Goal: Information Seeking & Learning: Find specific page/section

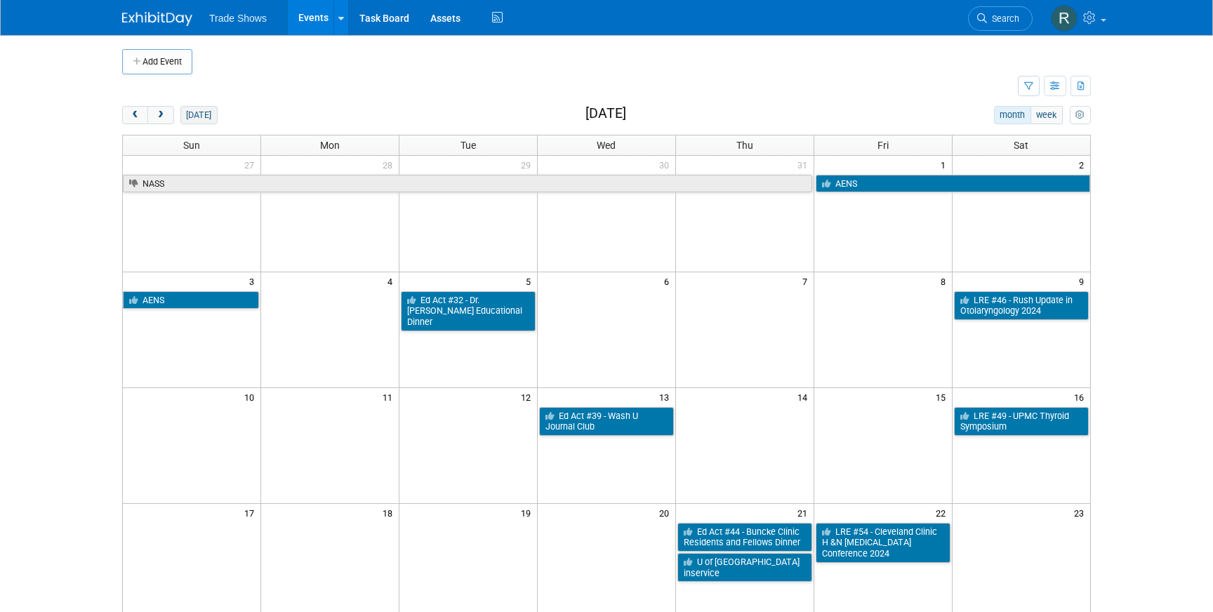
click at [185, 112] on button "[DATE]" at bounding box center [198, 115] width 37 height 18
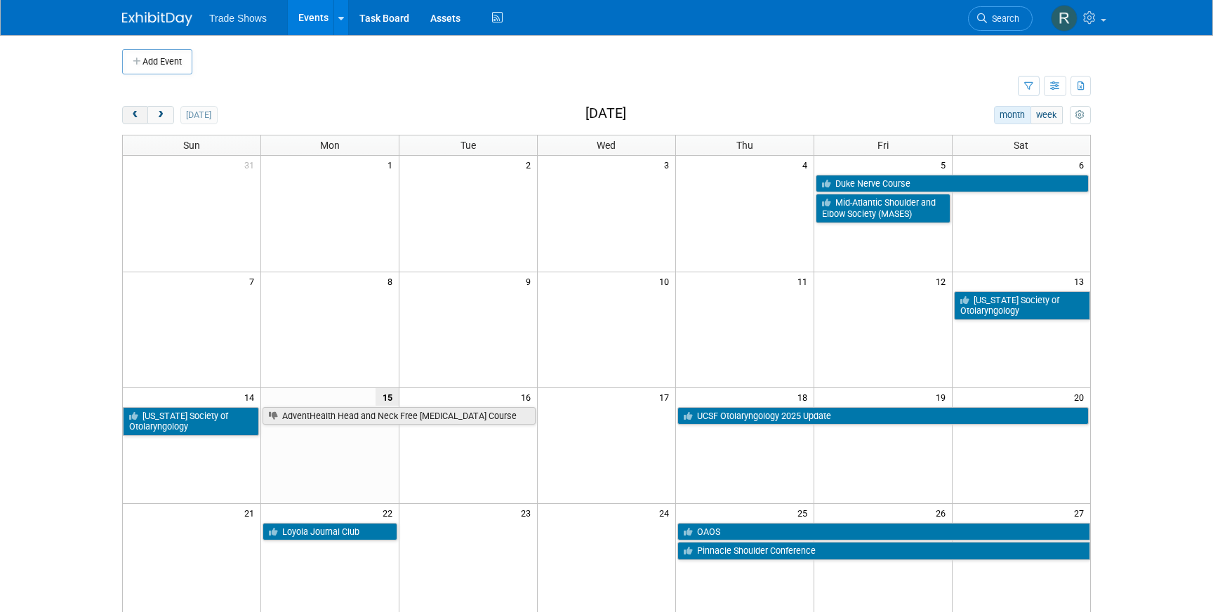
click at [132, 109] on button "prev" at bounding box center [135, 115] width 26 height 18
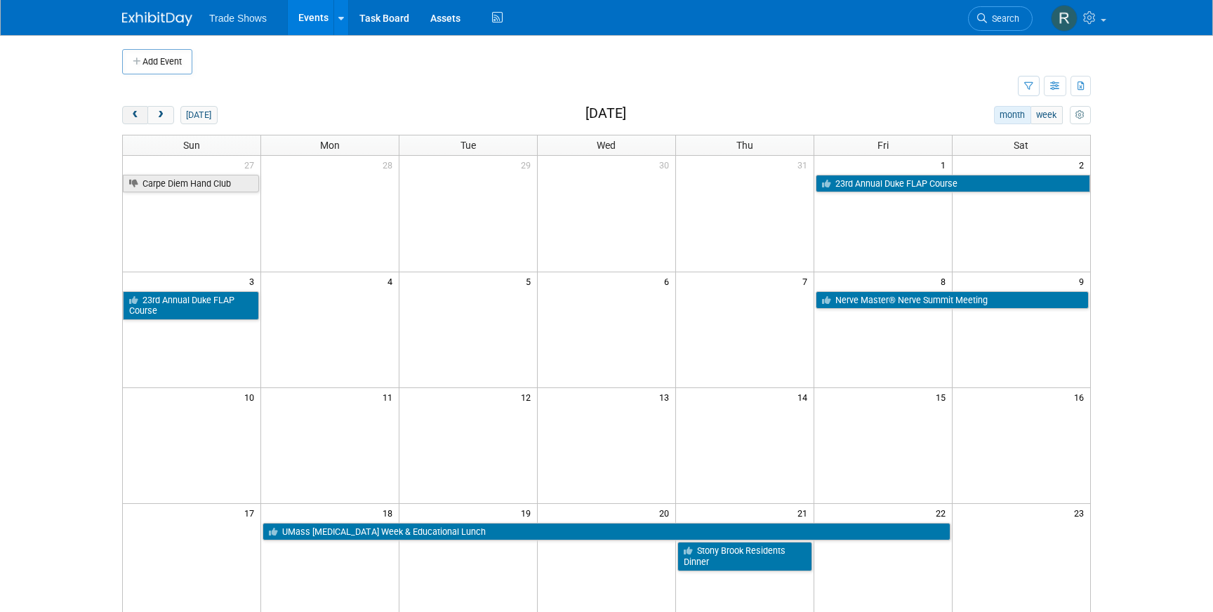
click at [132, 109] on button "prev" at bounding box center [135, 115] width 26 height 18
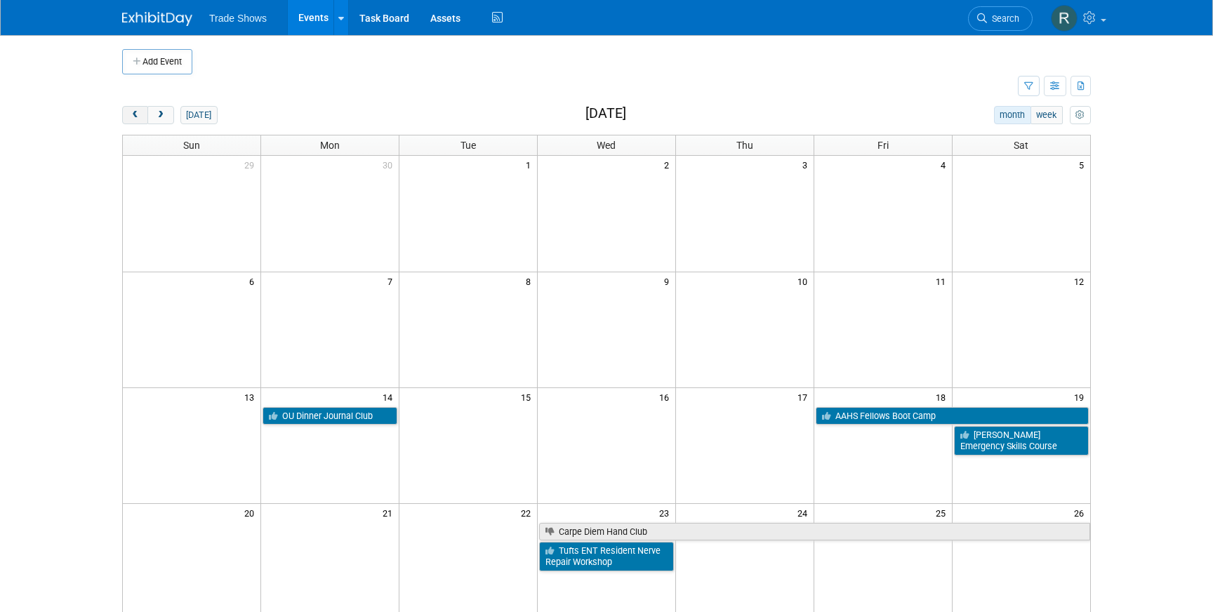
click at [132, 109] on button "prev" at bounding box center [135, 115] width 26 height 18
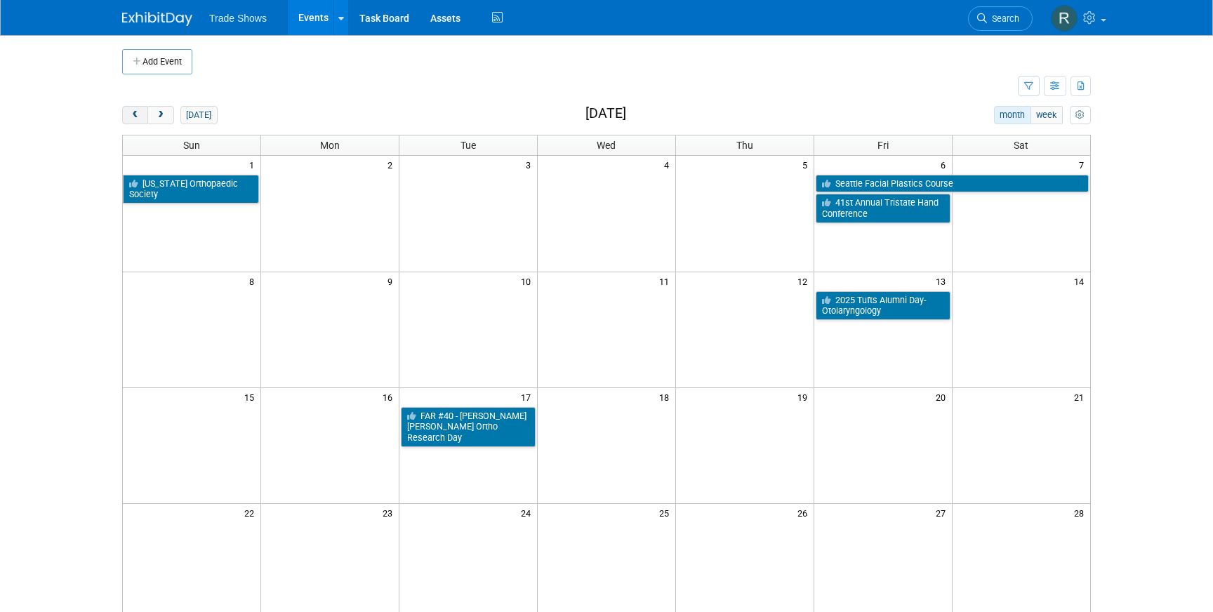
click at [132, 109] on button "prev" at bounding box center [135, 115] width 26 height 18
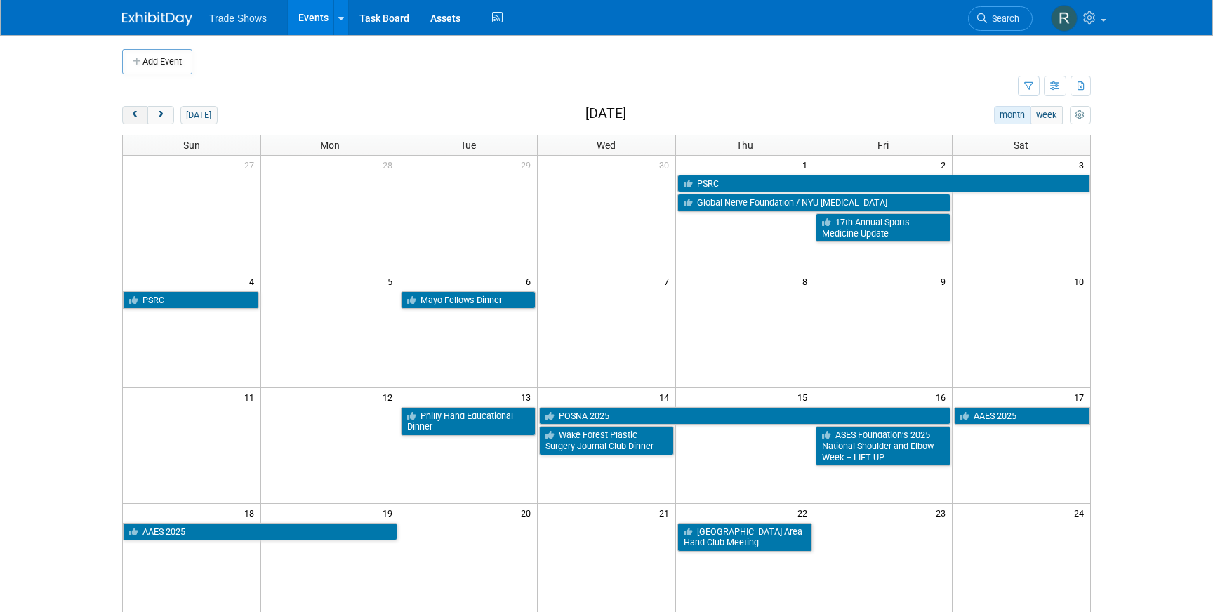
click at [132, 109] on button "prev" at bounding box center [135, 115] width 26 height 18
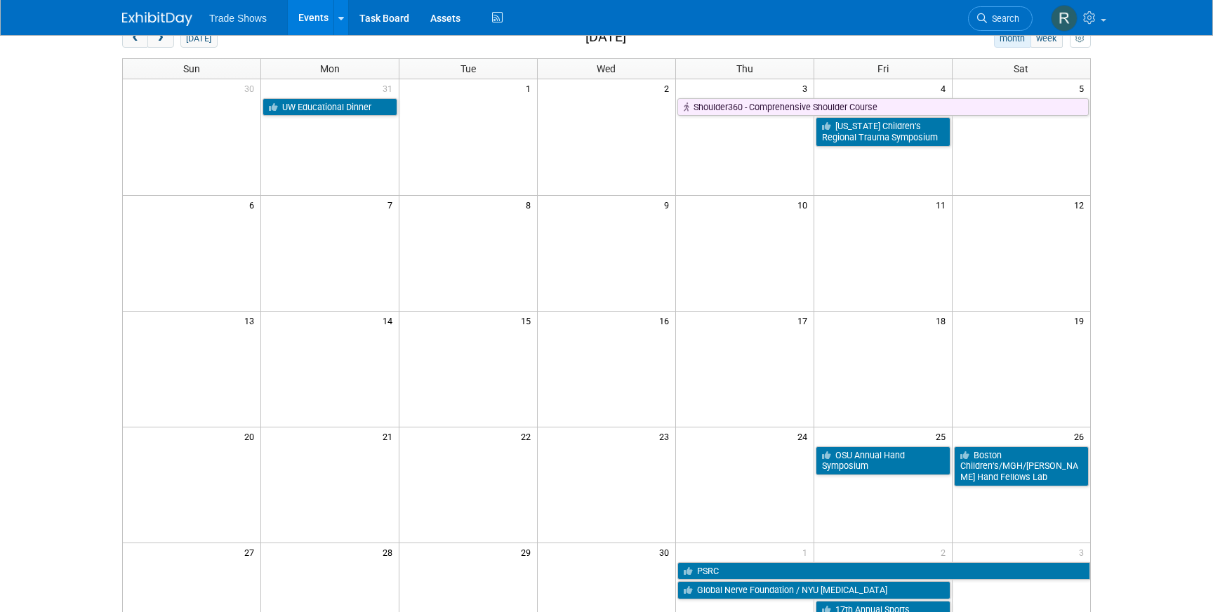
scroll to position [48, 0]
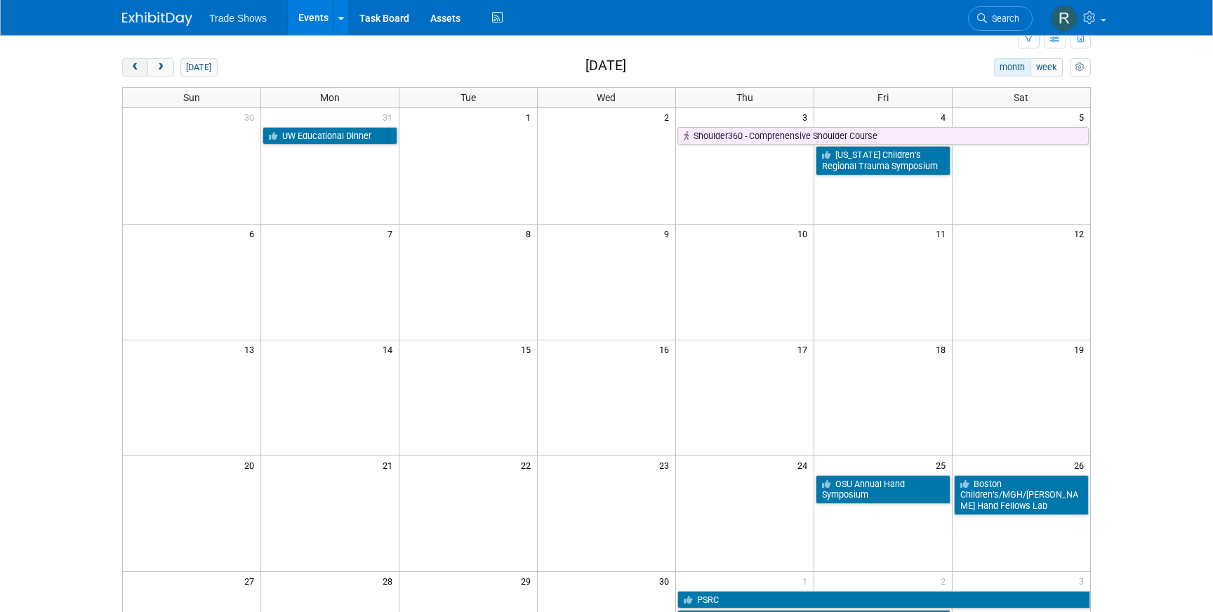
click at [137, 59] on button "prev" at bounding box center [135, 67] width 26 height 18
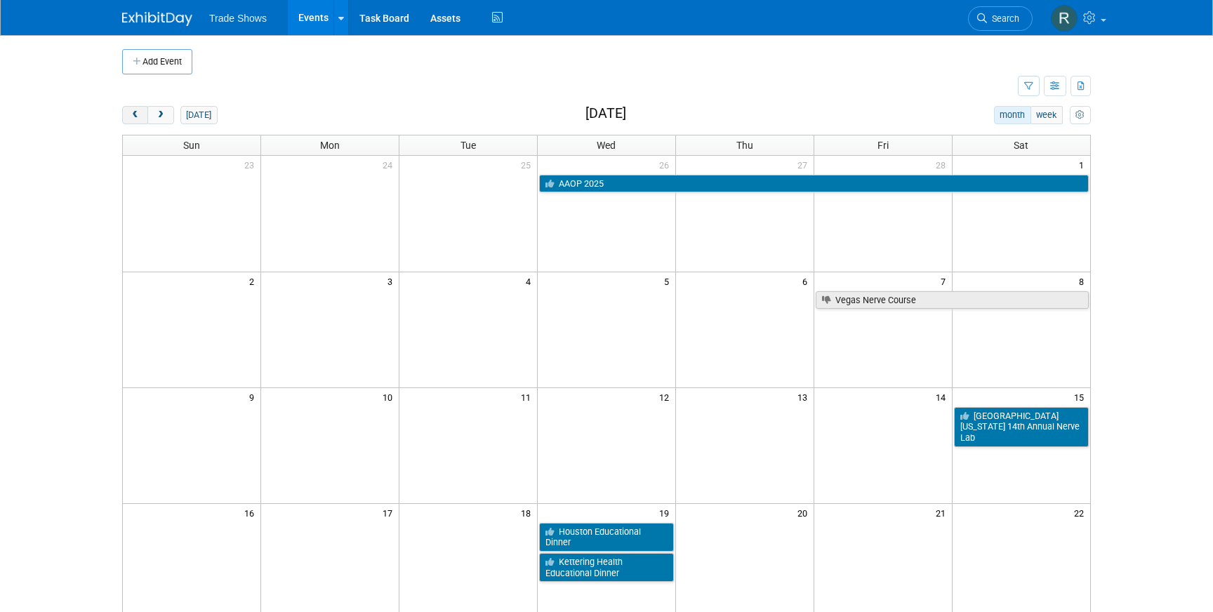
scroll to position [0, 0]
click at [135, 114] on span "prev" at bounding box center [135, 115] width 11 height 9
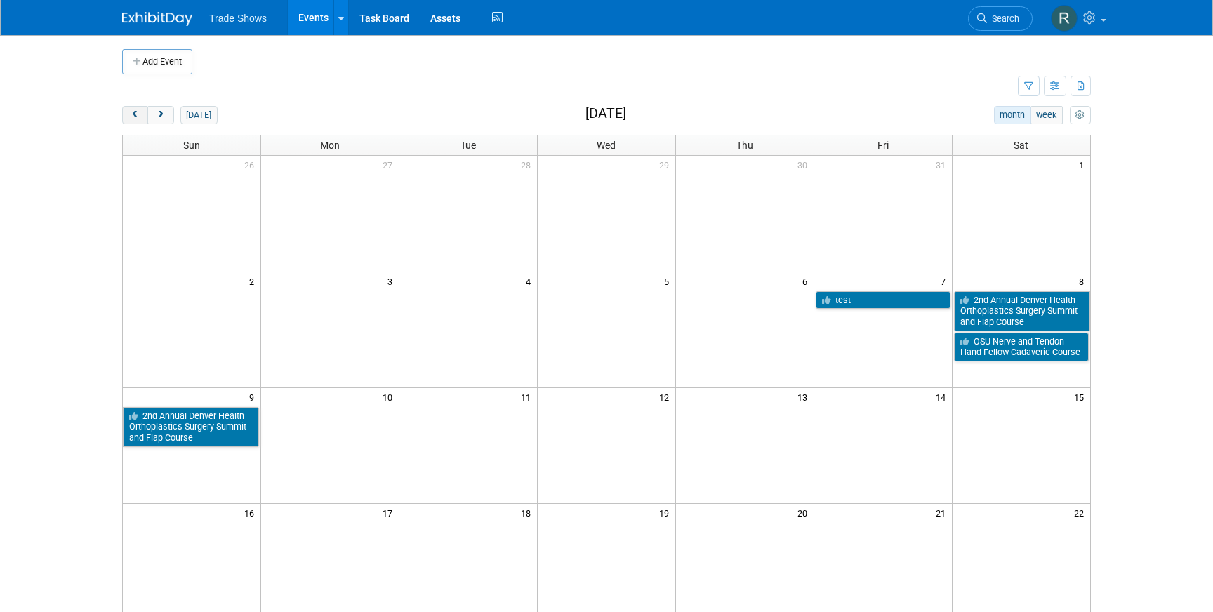
click at [134, 112] on span "prev" at bounding box center [135, 115] width 11 height 9
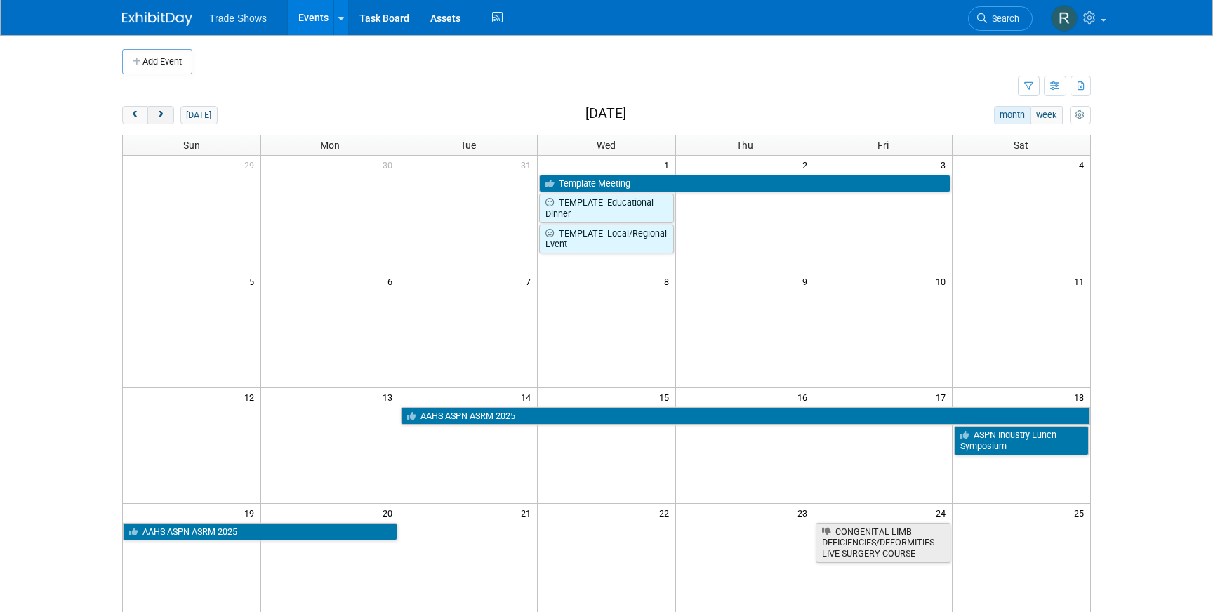
click at [166, 119] on button "next" at bounding box center [160, 115] width 26 height 18
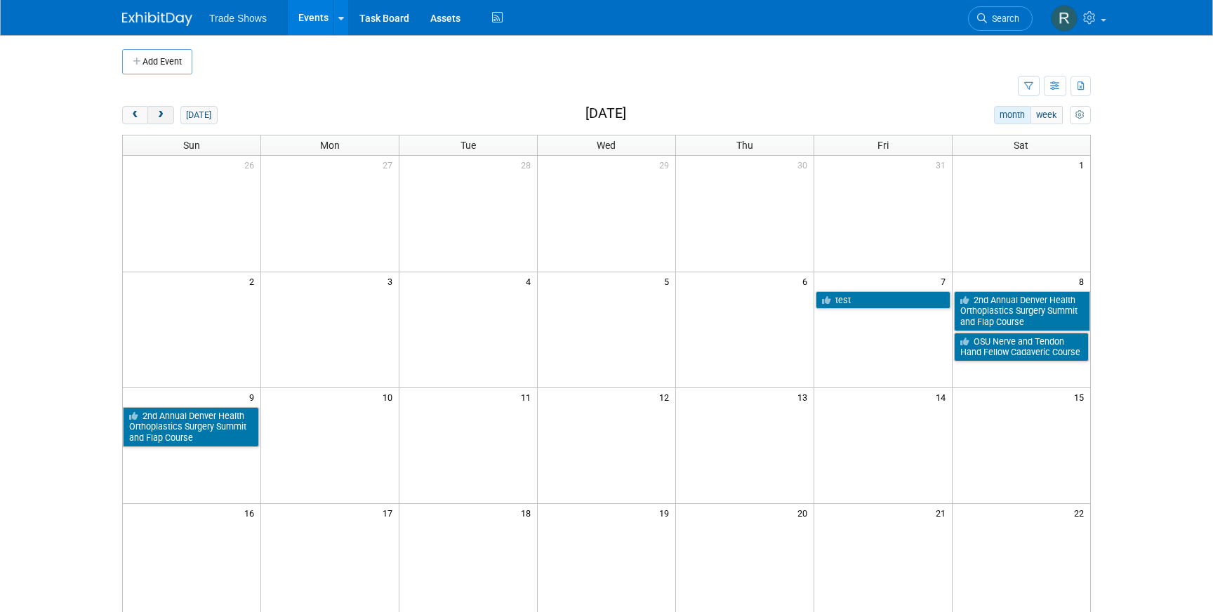
click at [163, 109] on button "next" at bounding box center [160, 115] width 26 height 18
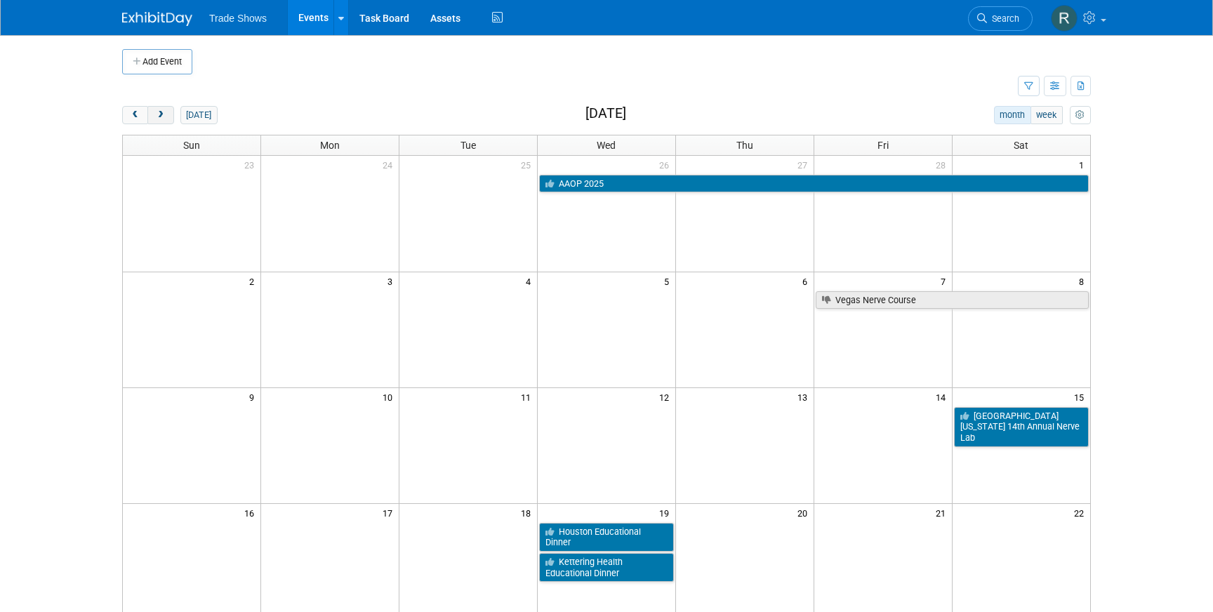
click at [170, 114] on button "next" at bounding box center [160, 115] width 26 height 18
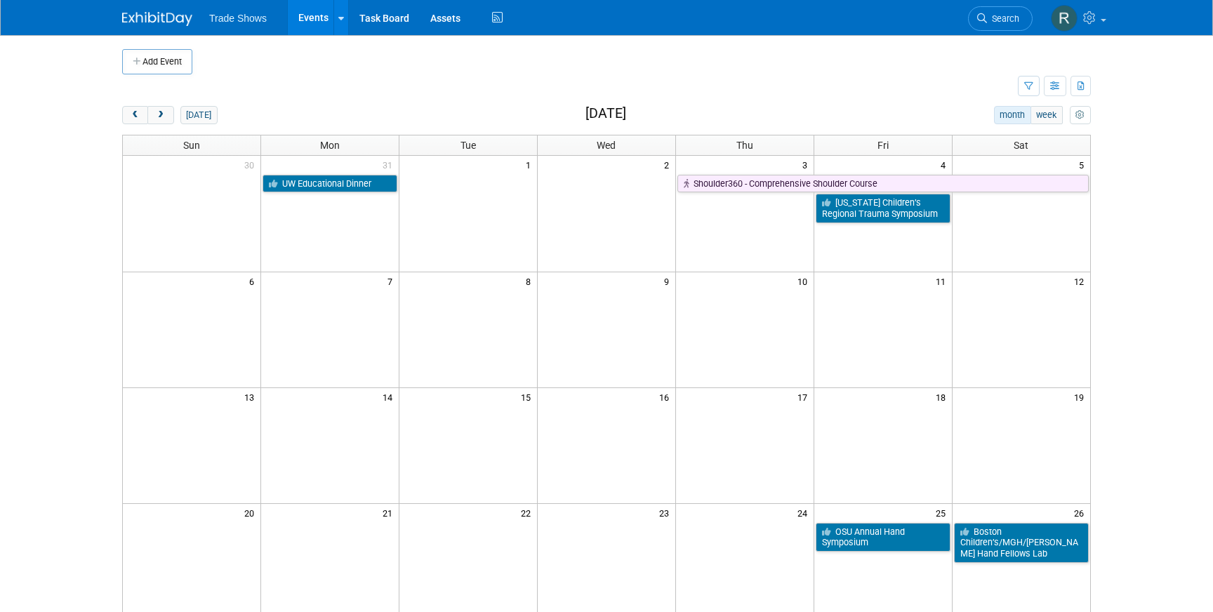
click at [267, 226] on td at bounding box center [330, 214] width 138 height 116
click at [166, 114] on span "next" at bounding box center [160, 115] width 11 height 9
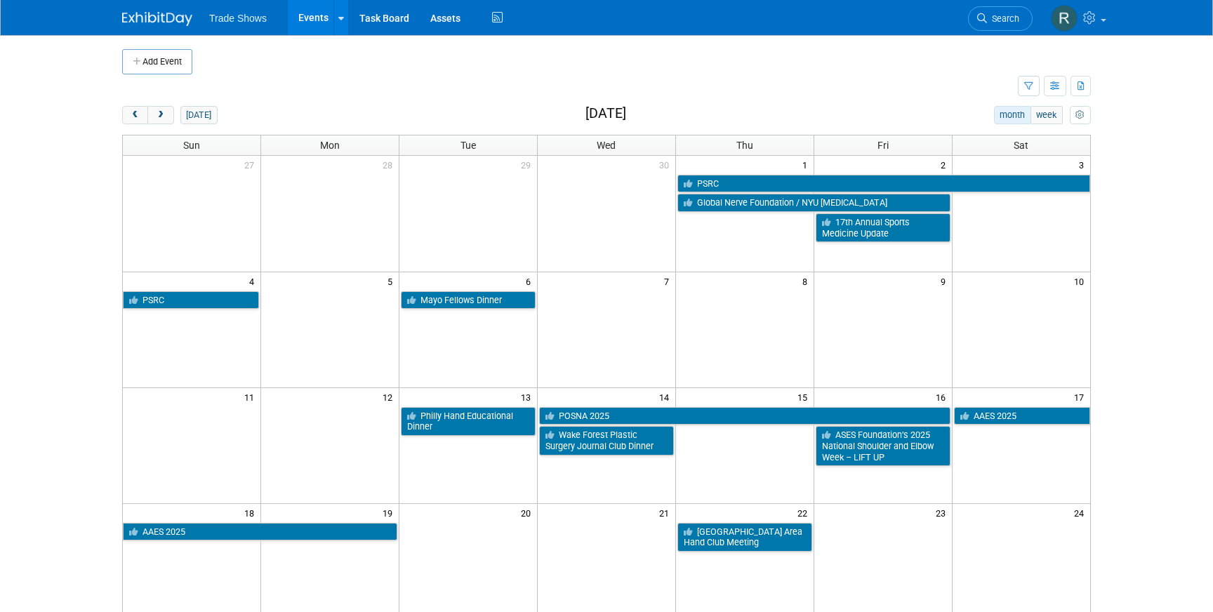
click at [593, 522] on td at bounding box center [607, 537] width 138 height 30
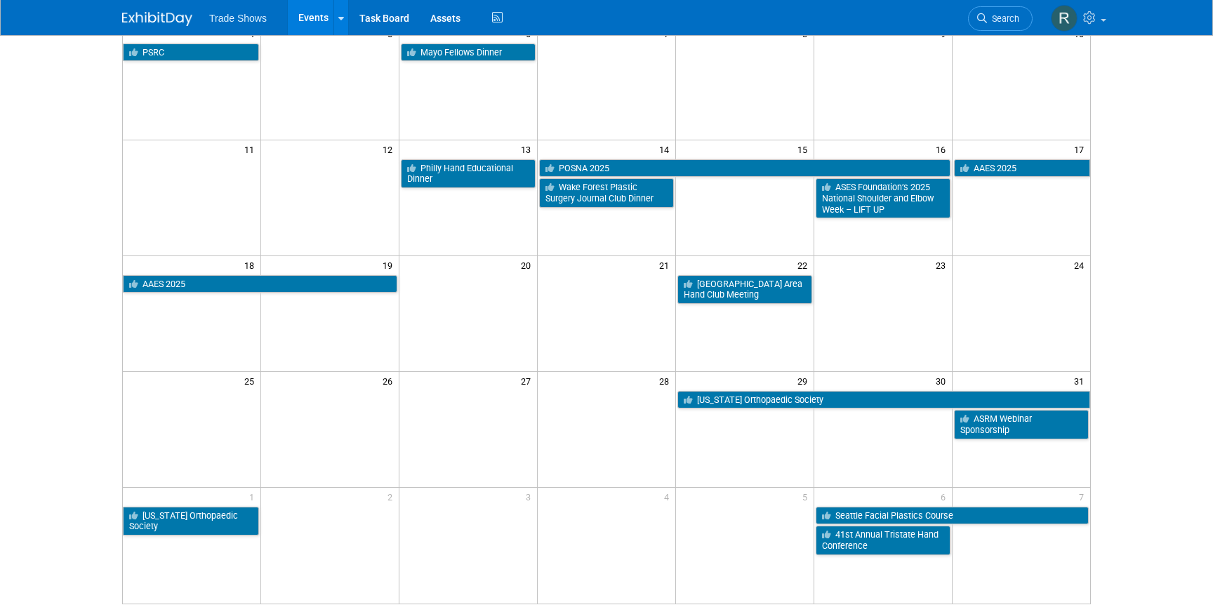
scroll to position [52, 0]
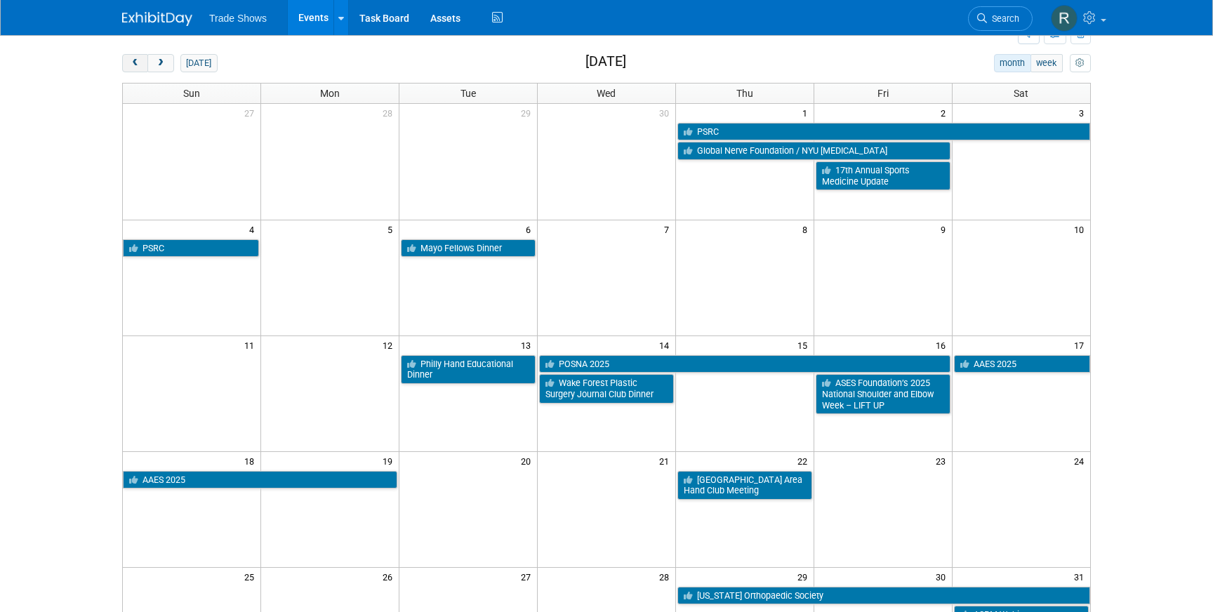
click at [133, 67] on button "prev" at bounding box center [135, 63] width 26 height 18
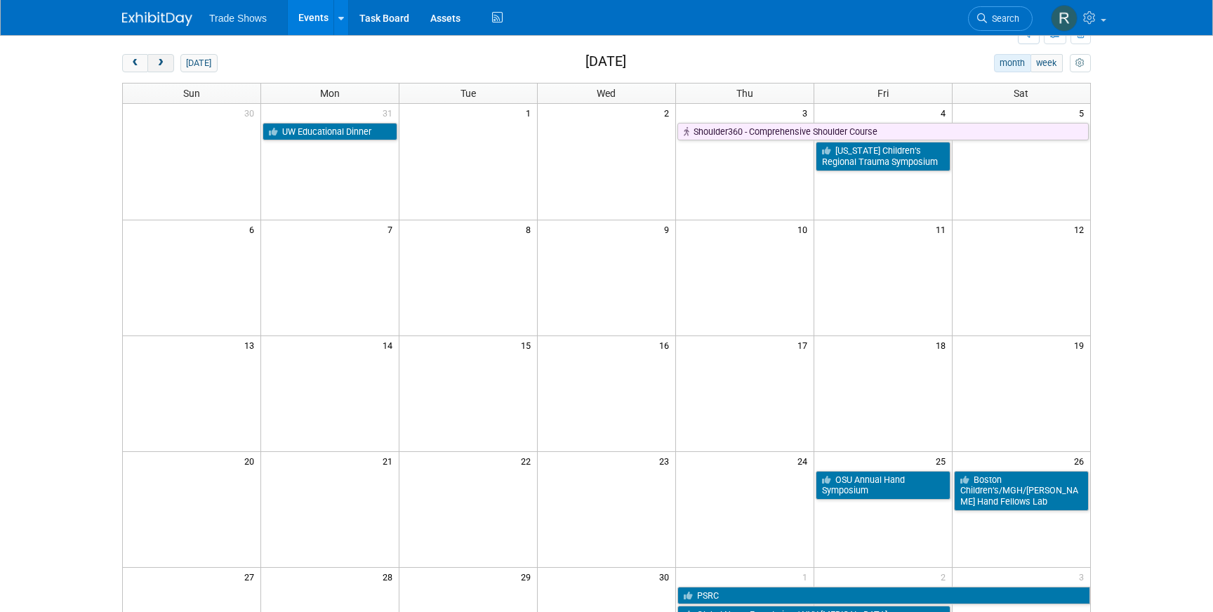
click at [168, 63] on button "next" at bounding box center [160, 63] width 26 height 18
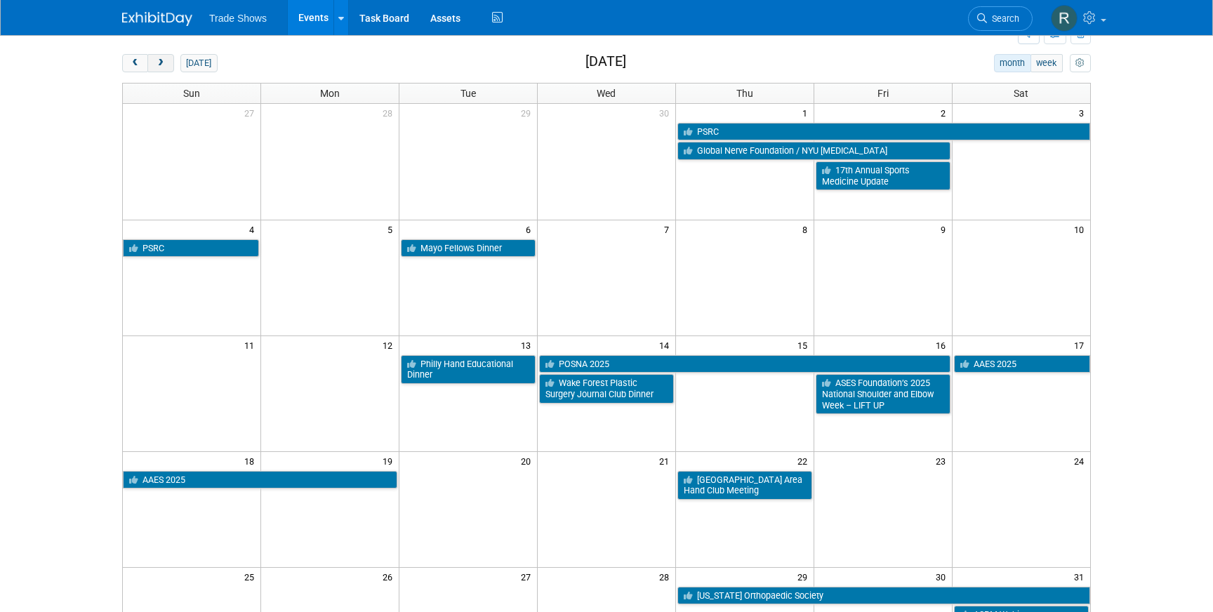
click at [165, 63] on span "next" at bounding box center [160, 63] width 11 height 9
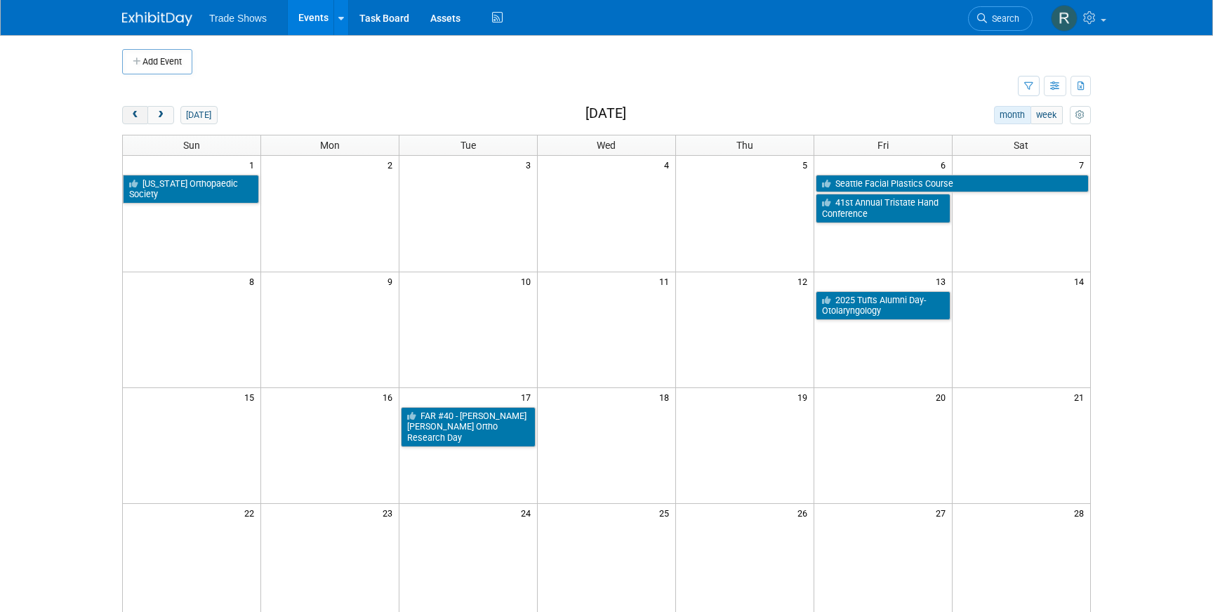
scroll to position [0, 0]
click at [133, 117] on span "prev" at bounding box center [135, 115] width 11 height 9
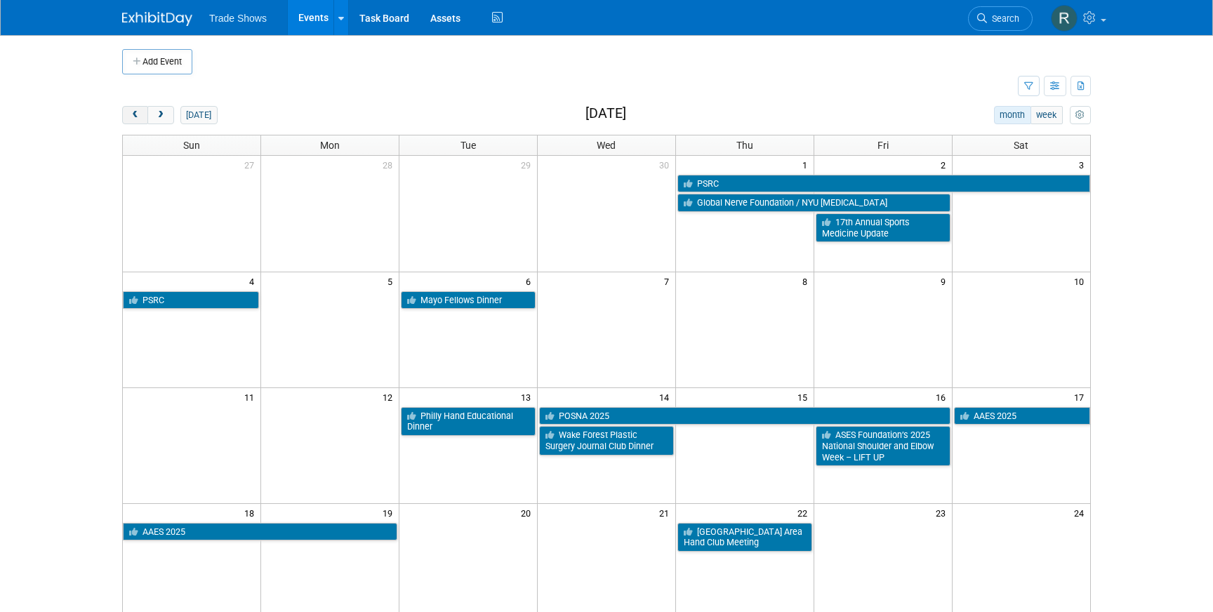
click at [133, 117] on span "prev" at bounding box center [135, 115] width 11 height 9
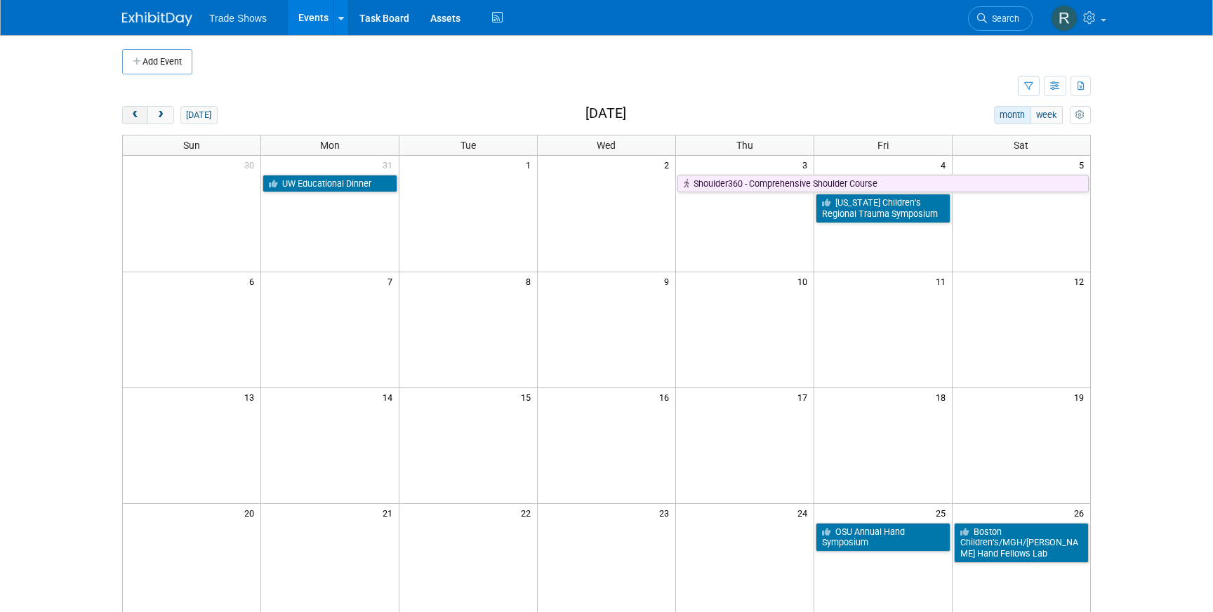
click at [133, 117] on span "prev" at bounding box center [135, 115] width 11 height 9
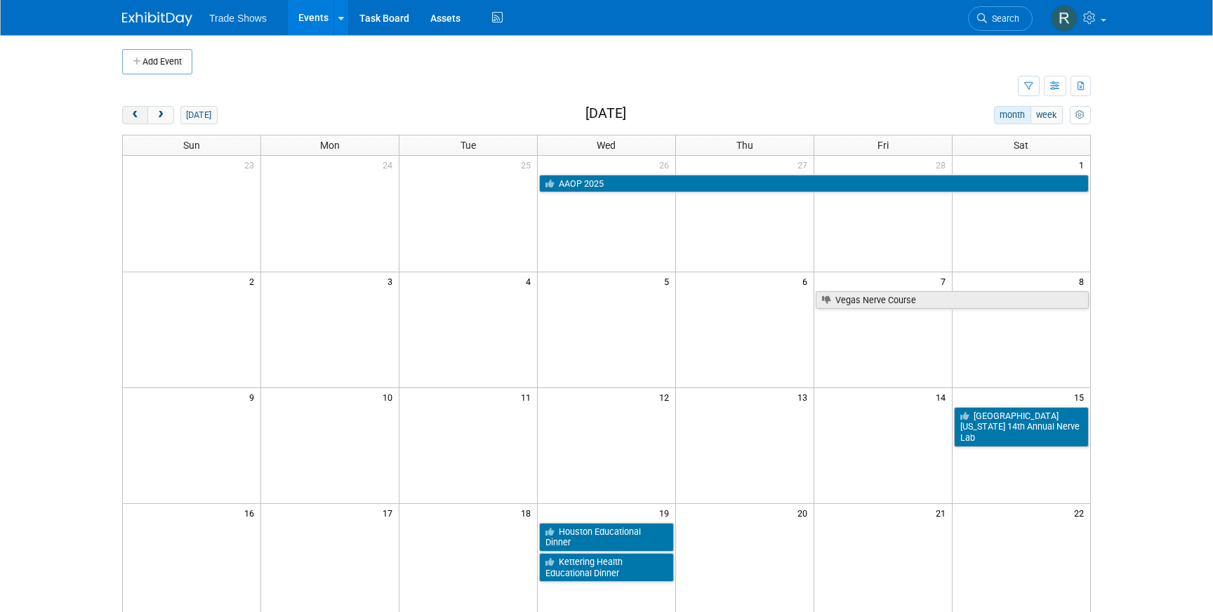
click at [133, 117] on span "prev" at bounding box center [135, 115] width 11 height 9
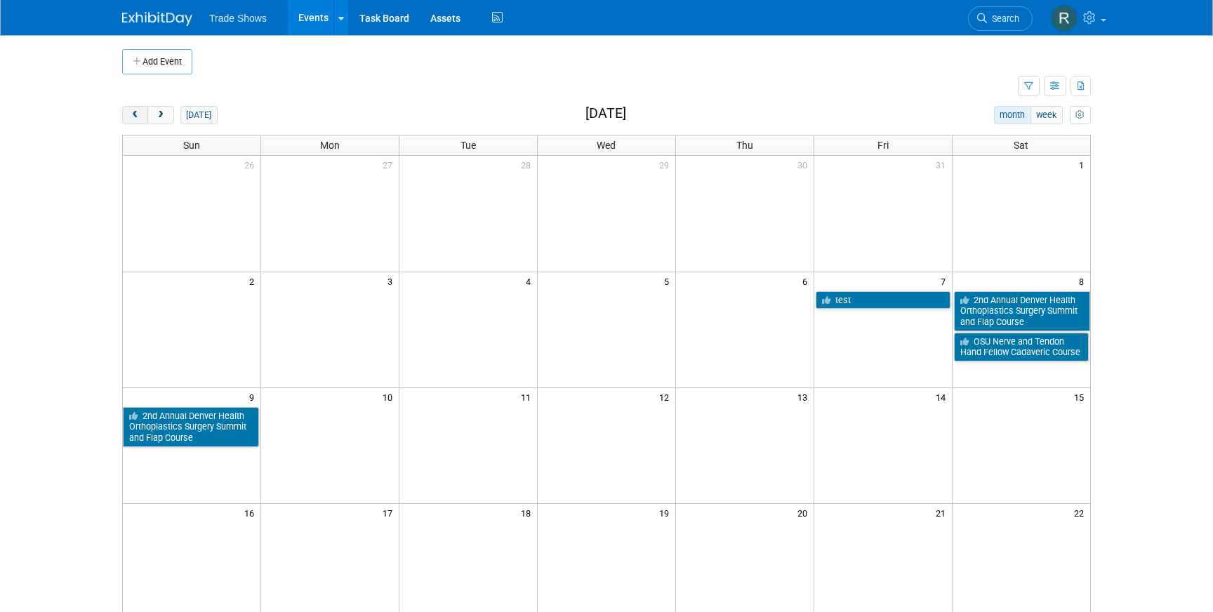
click at [133, 118] on span "prev" at bounding box center [135, 115] width 11 height 9
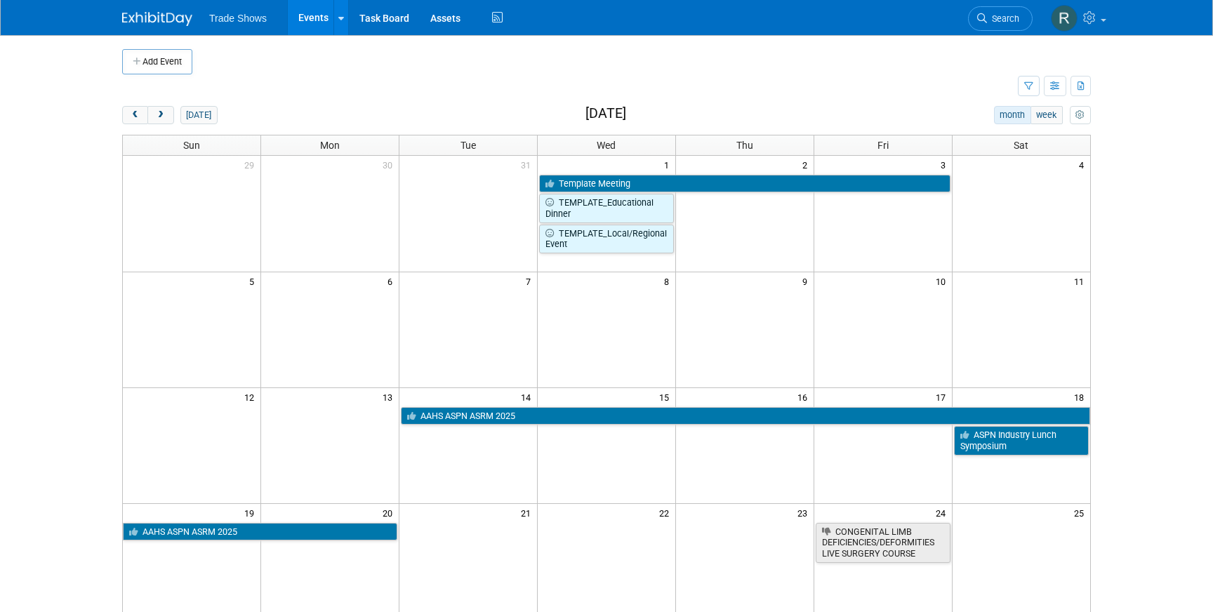
click at [1003, 33] on li "Search" at bounding box center [1000, 17] width 65 height 34
click at [1003, 20] on span "Search" at bounding box center [1003, 18] width 32 height 11
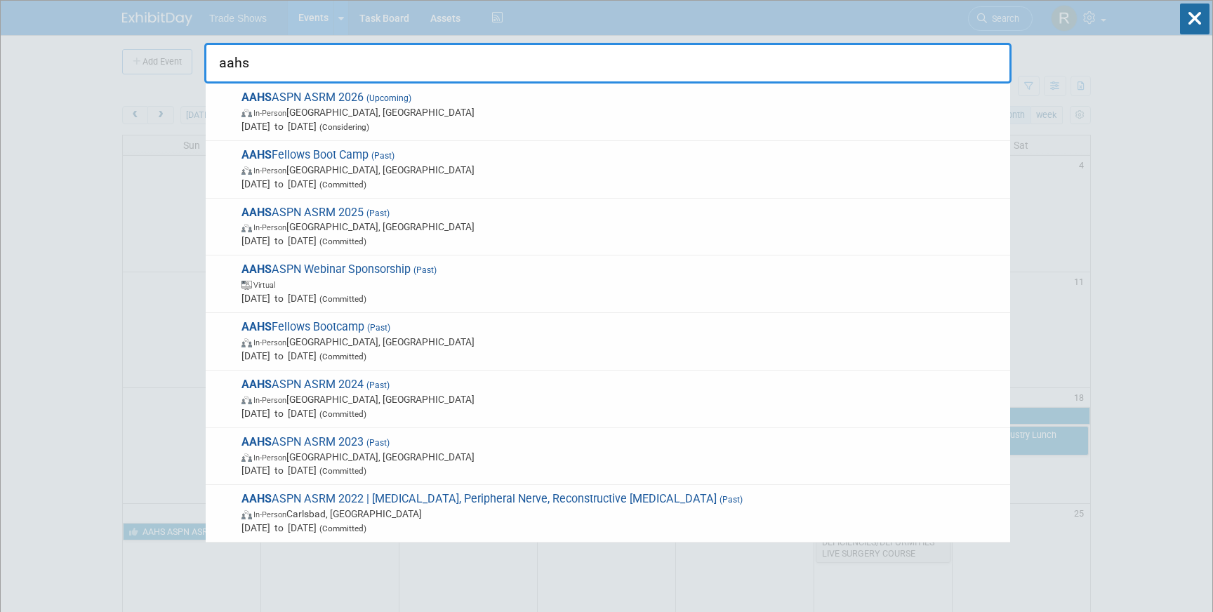
click at [477, 53] on input "aahs" at bounding box center [607, 63] width 807 height 41
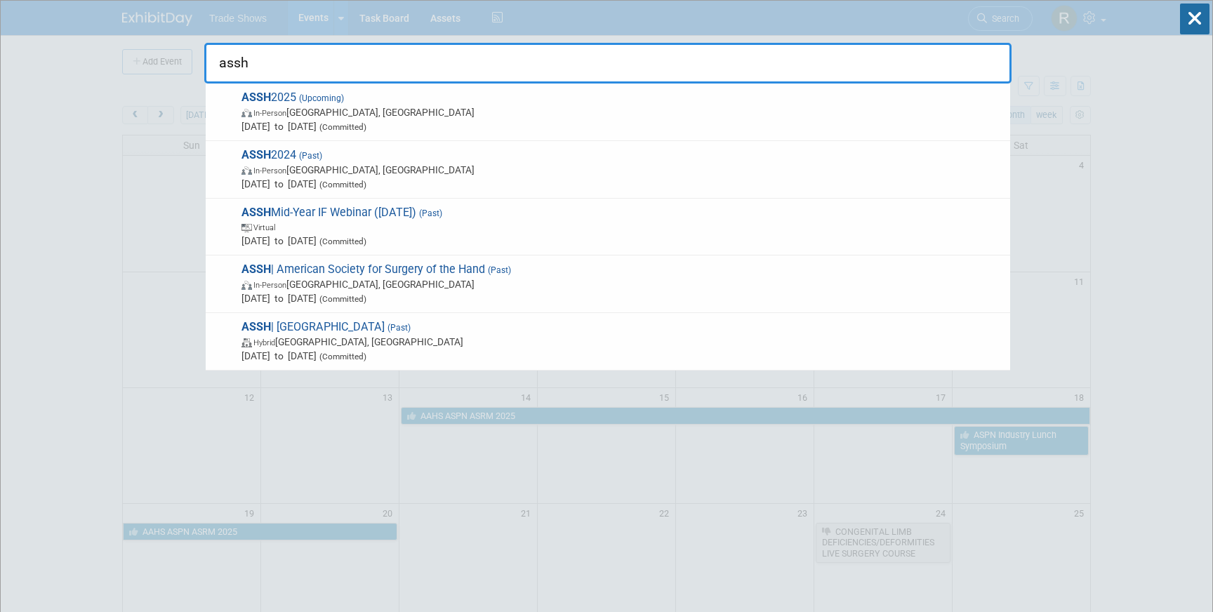
click at [674, 65] on input "assh" at bounding box center [607, 63] width 807 height 41
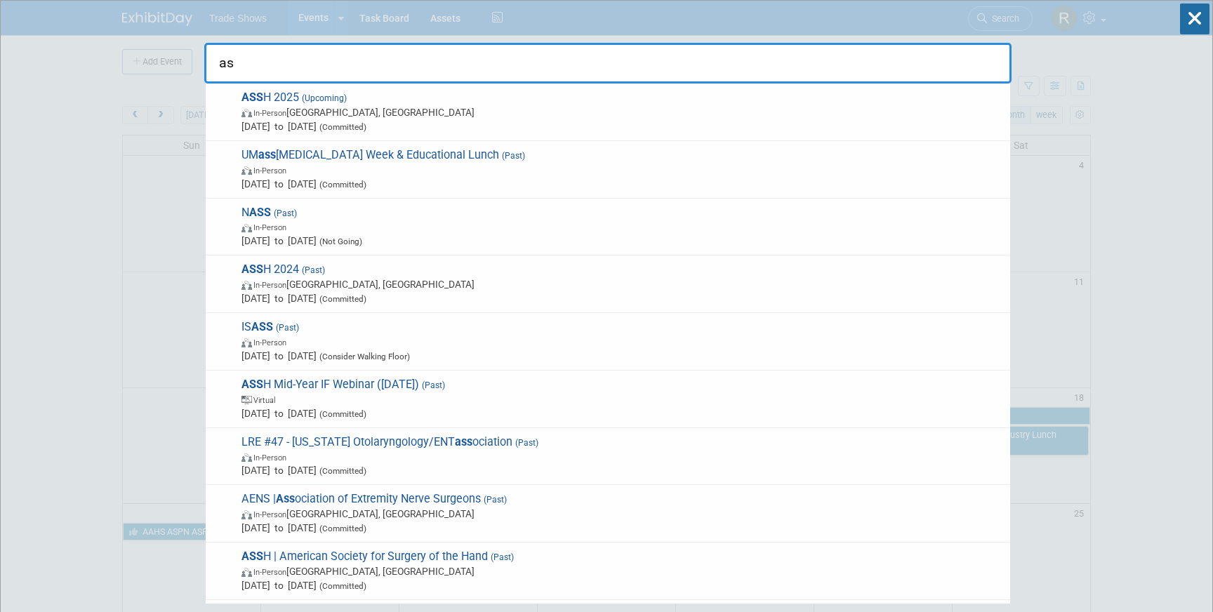
type input "a"
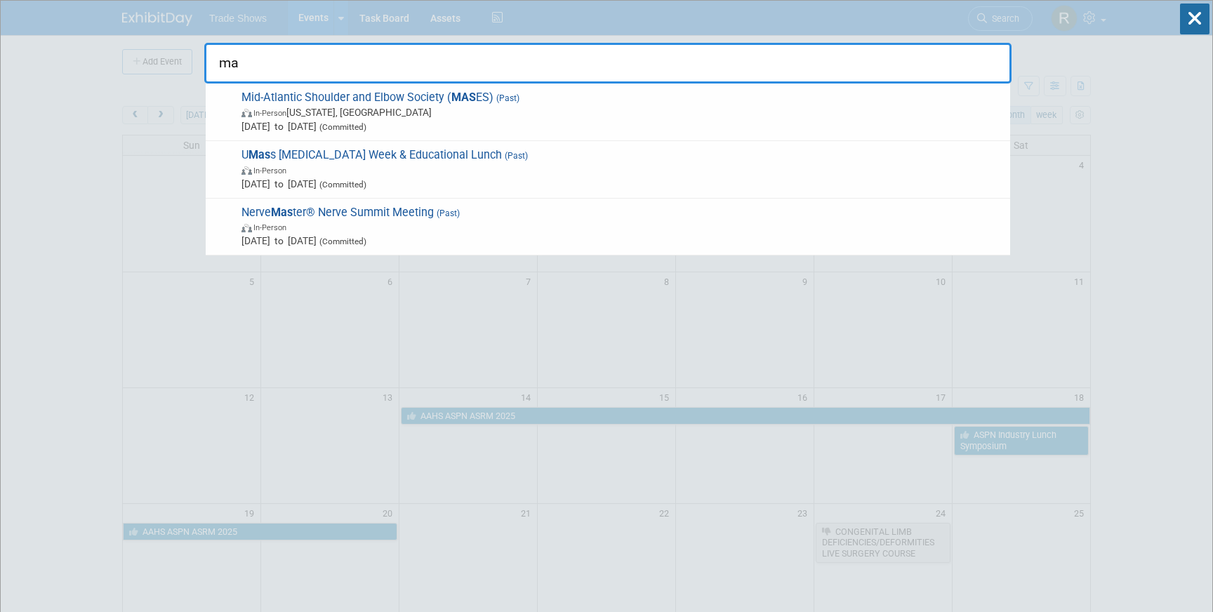
type input "m"
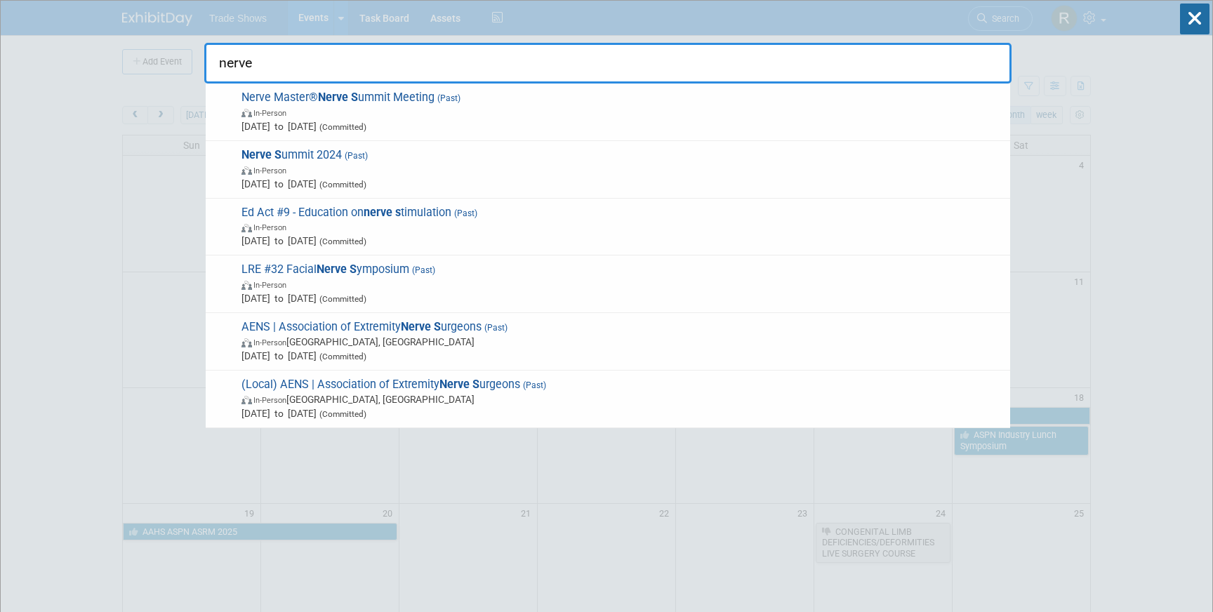
type input "nerve"
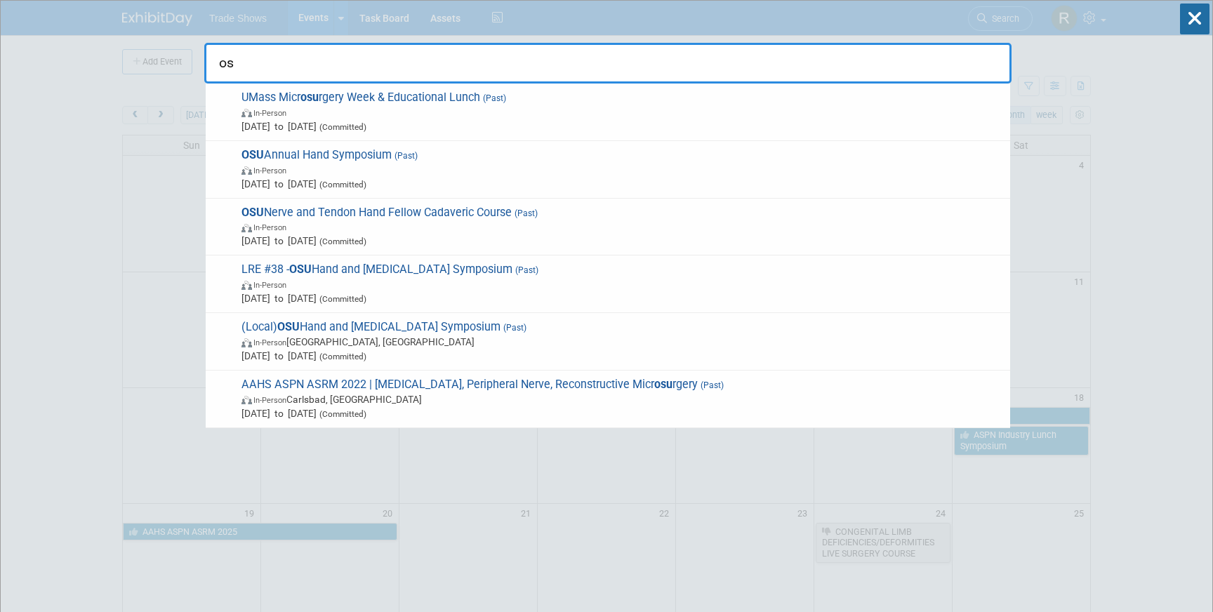
type input "o"
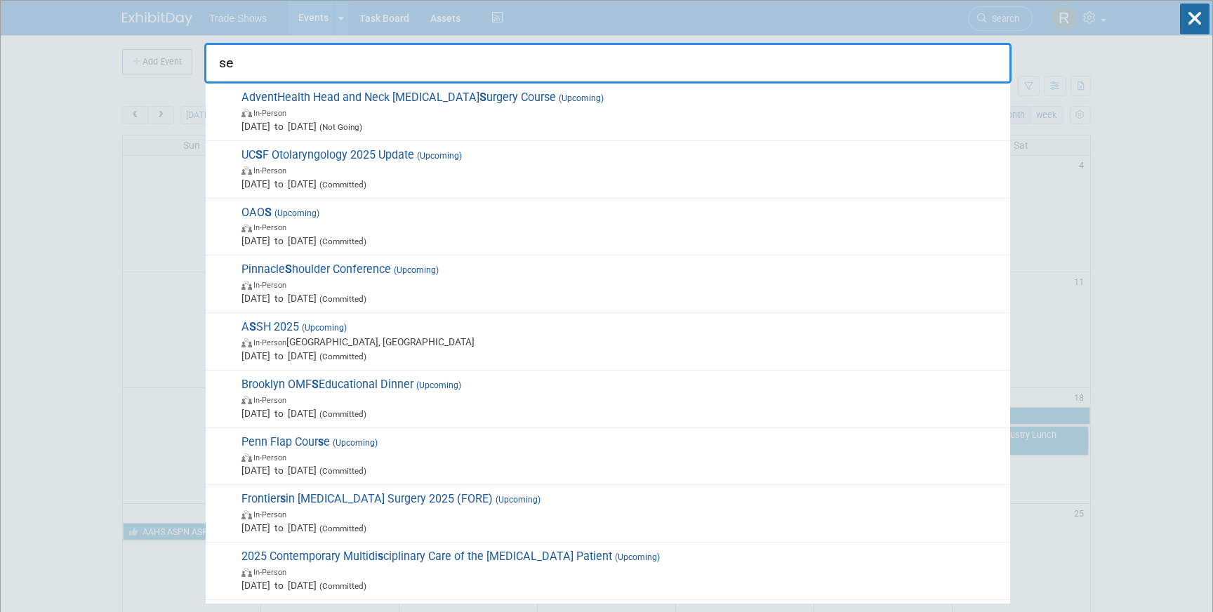
type input "s"
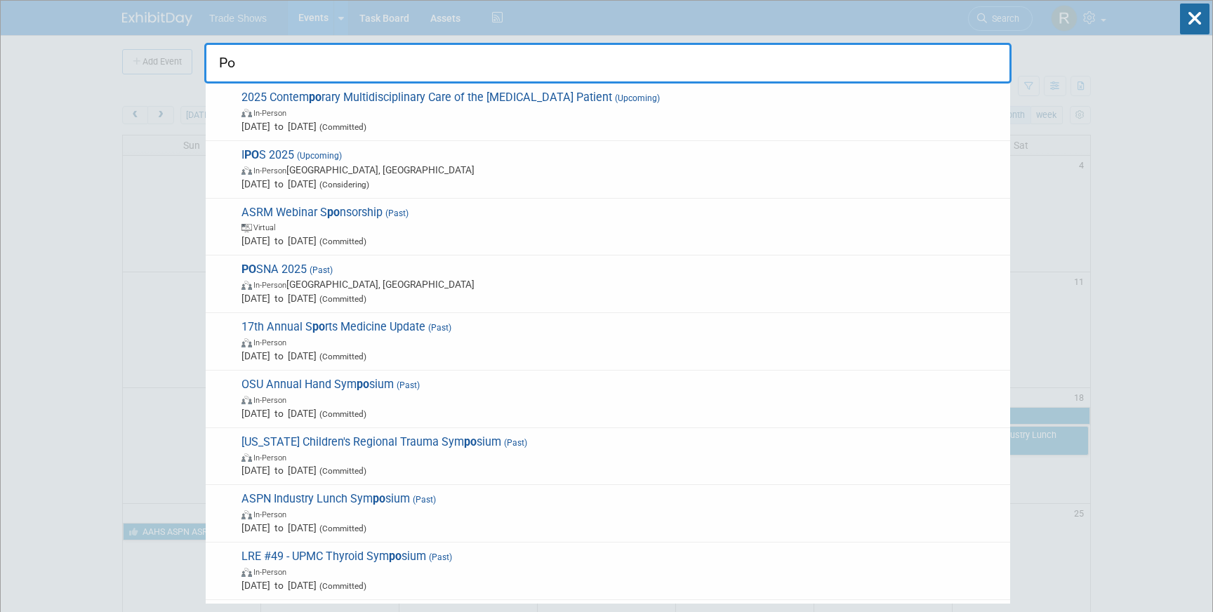
type input "P"
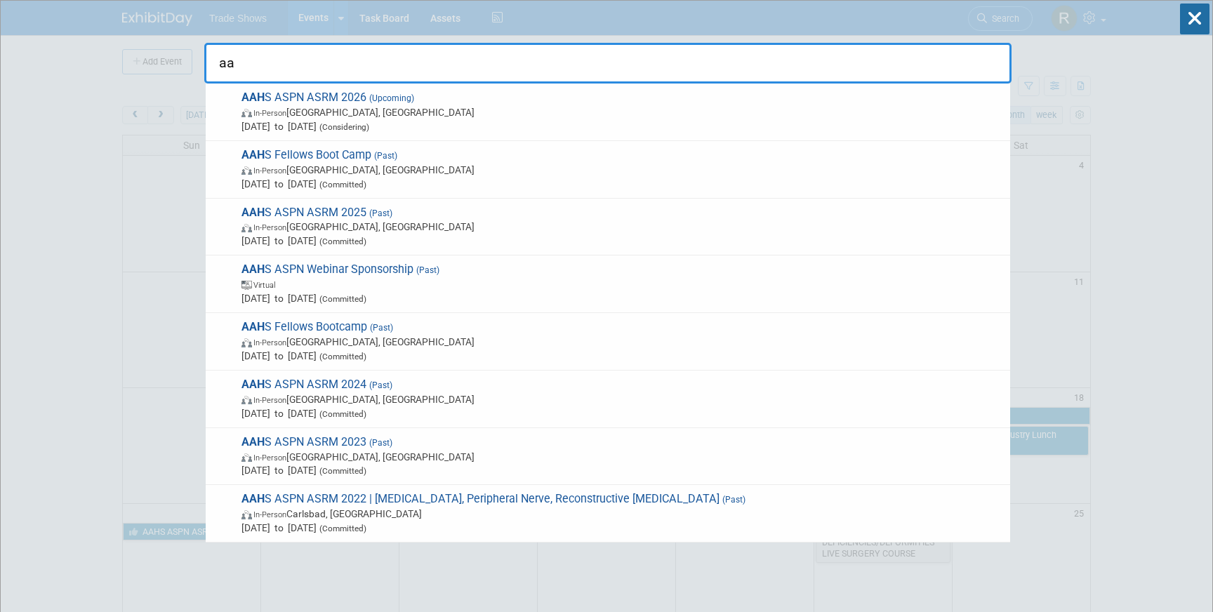
type input "a"
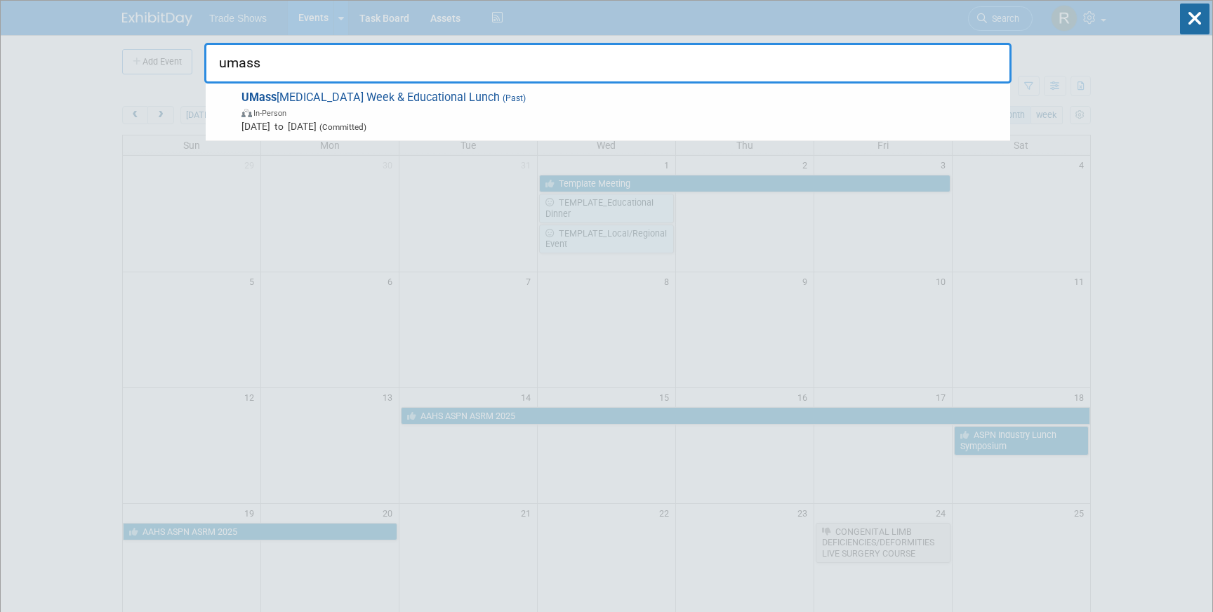
type input "mass"
